Goal: Transaction & Acquisition: Subscribe to service/newsletter

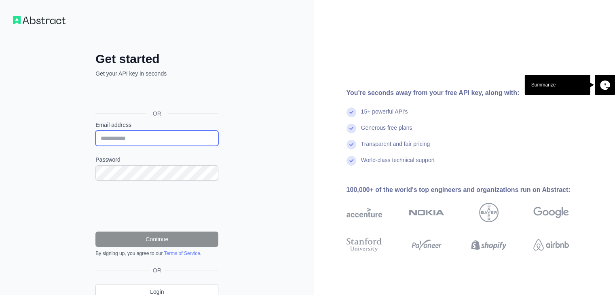
click at [135, 134] on input "Email address" at bounding box center [156, 138] width 123 height 15
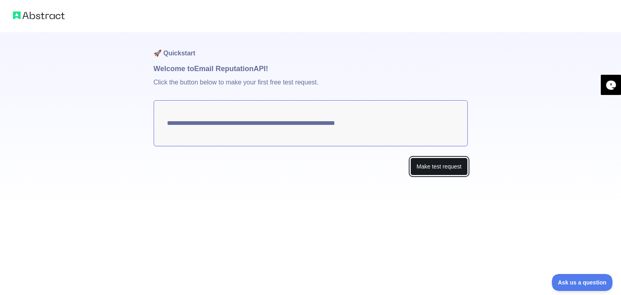
click at [441, 165] on button "Make test request" at bounding box center [439, 167] width 57 height 18
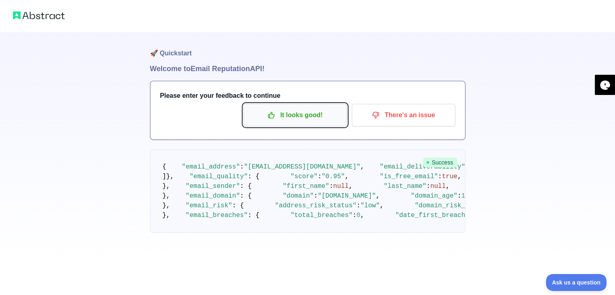
click at [320, 119] on p "It looks good!" at bounding box center [295, 115] width 91 height 14
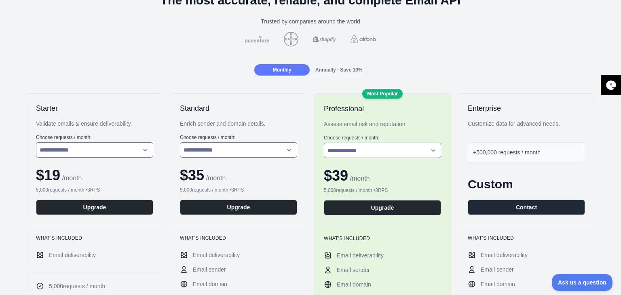
scroll to position [62, 0]
